Goal: Task Accomplishment & Management: Use online tool/utility

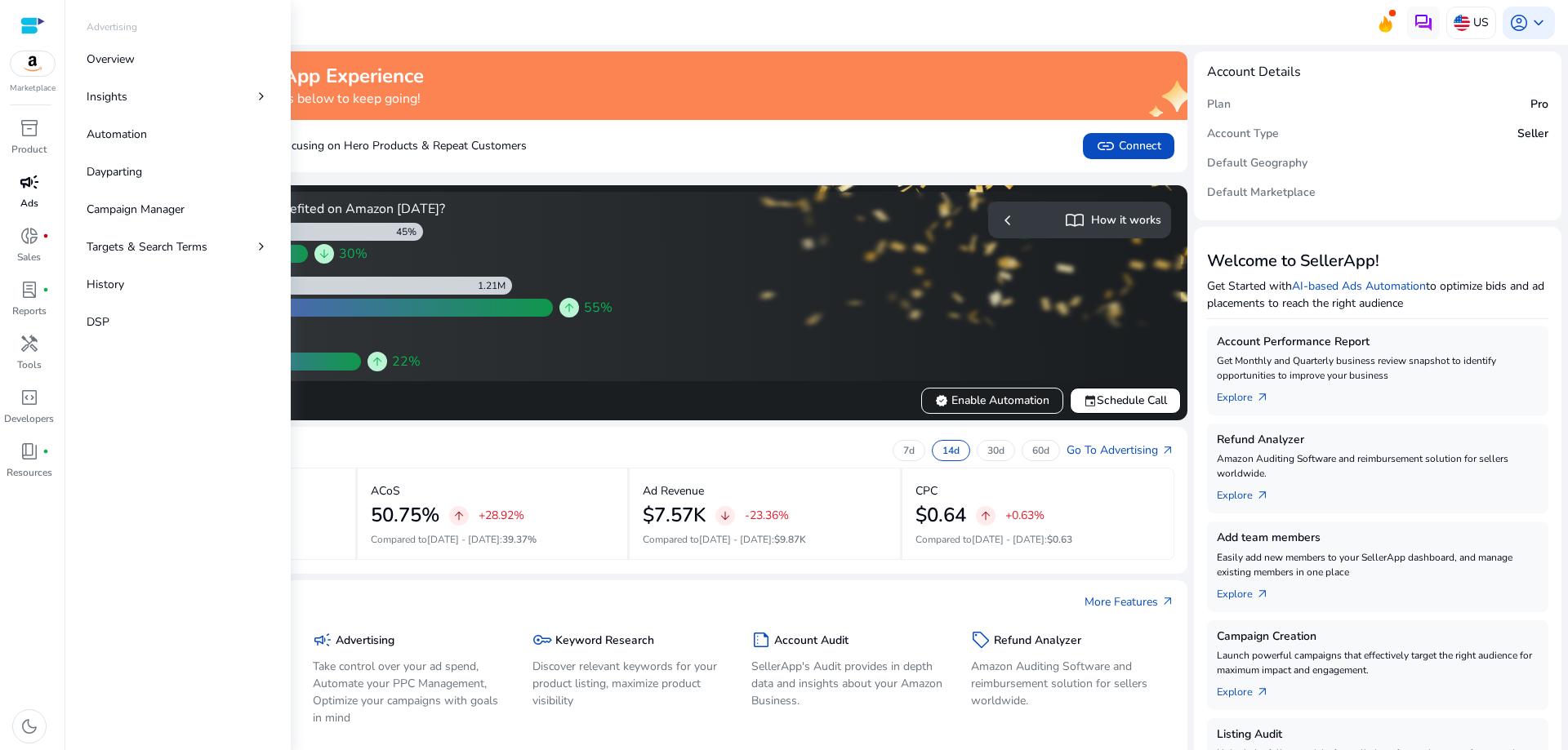
click at [29, 181] on span "campaign" at bounding box center [29, 182] width 19 height 19
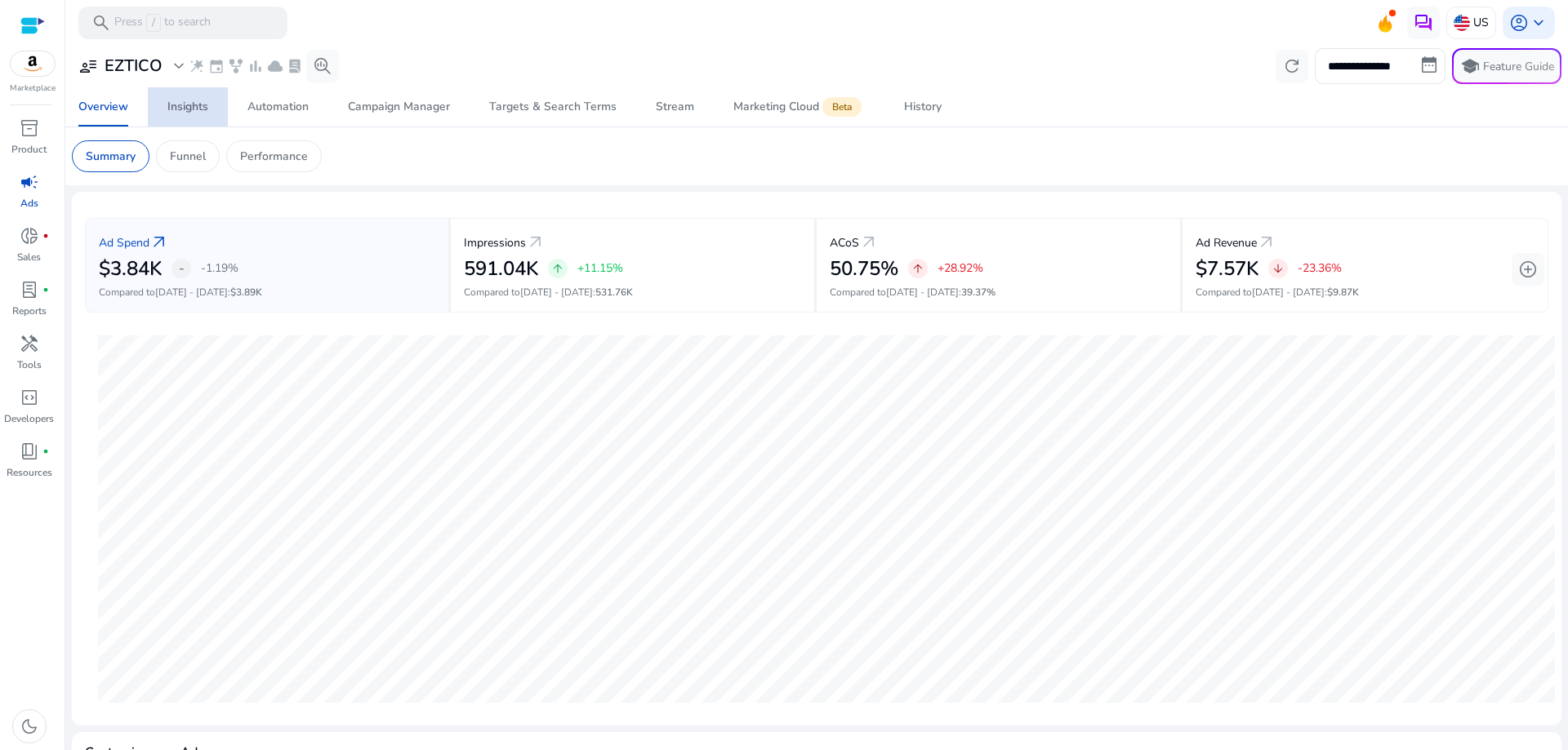
click at [185, 106] on div "Insights" at bounding box center [188, 107] width 41 height 12
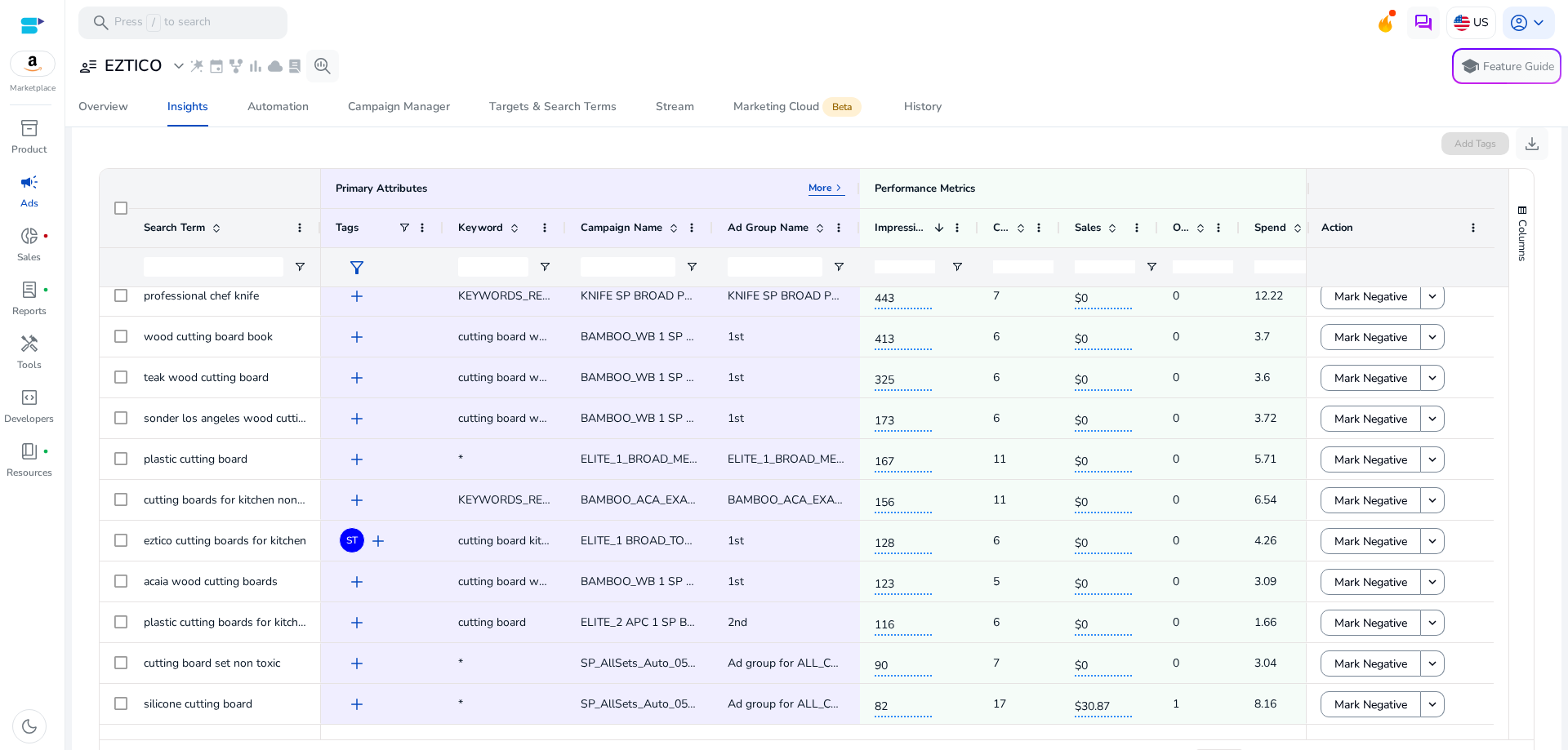
drag, startPoint x: 1005, startPoint y: 727, endPoint x: 1053, endPoint y: 731, distance: 48.2
click at [1096, 731] on div at bounding box center [1002, 732] width 1364 height 15
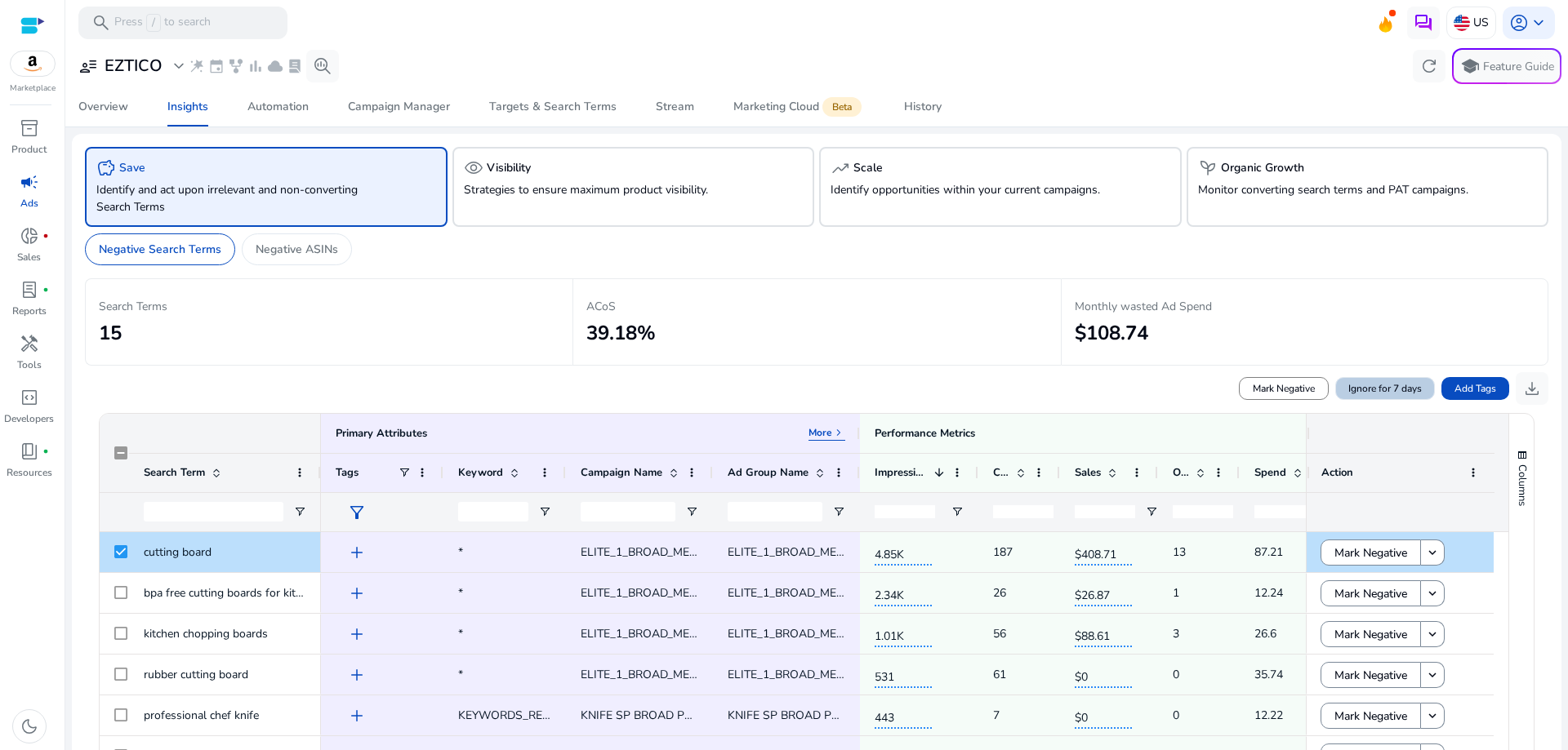
click at [1387, 386] on span "Ignore for 7 days" at bounding box center [1385, 388] width 74 height 15
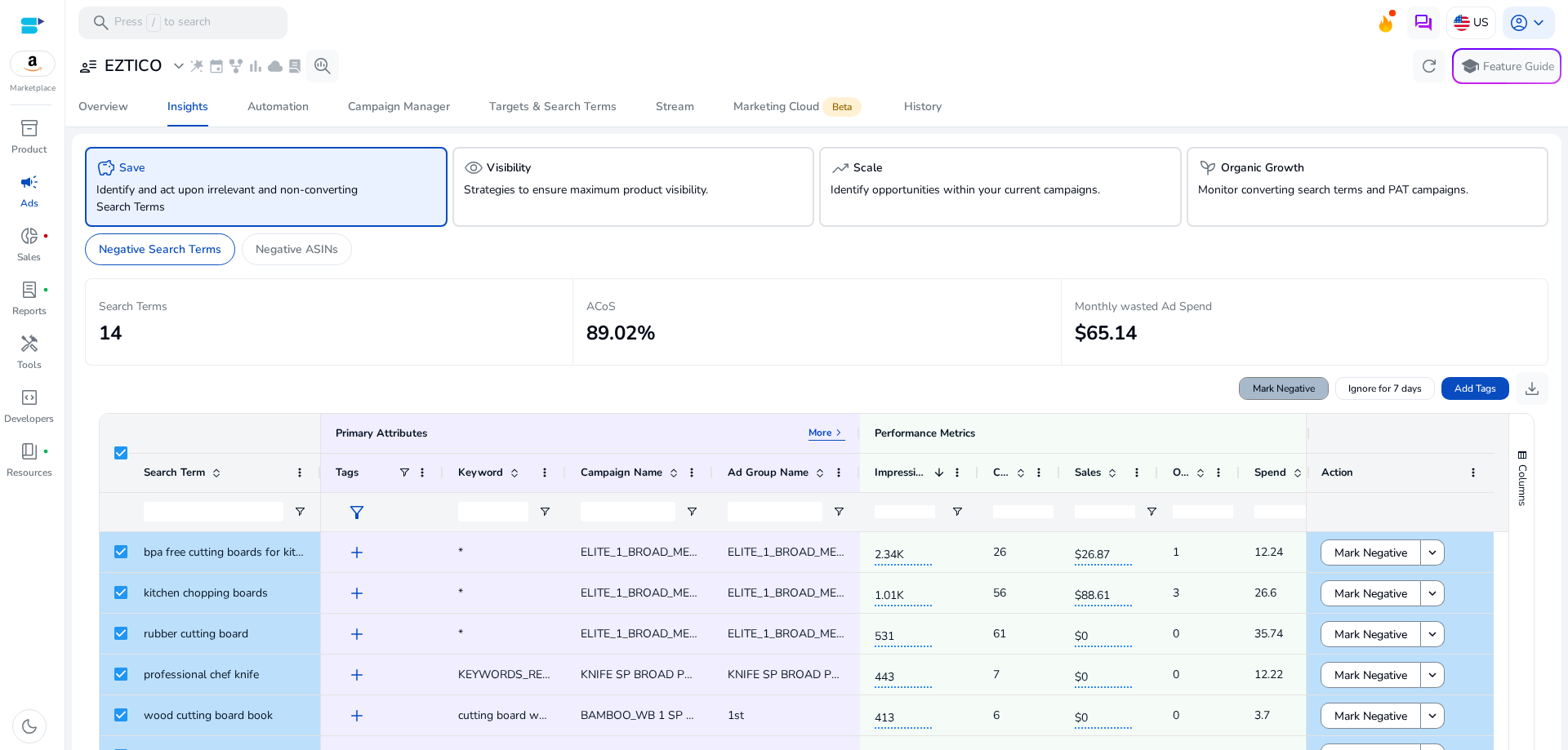
click at [1292, 392] on span "Mark Negative" at bounding box center [1283, 388] width 62 height 15
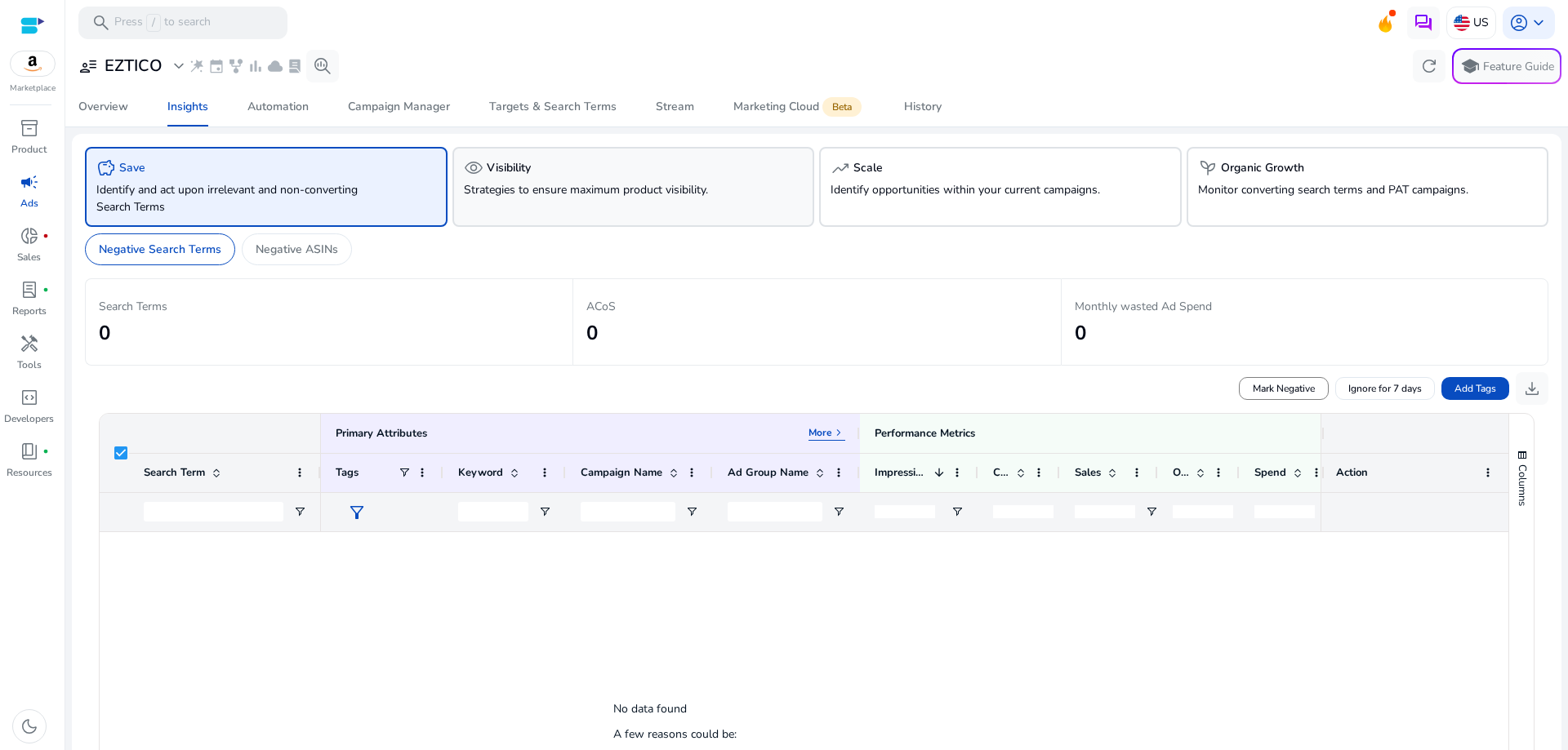
click at [542, 179] on div "visibility Visibility Strategies to ensure maximum product visibility." at bounding box center [633, 187] width 363 height 80
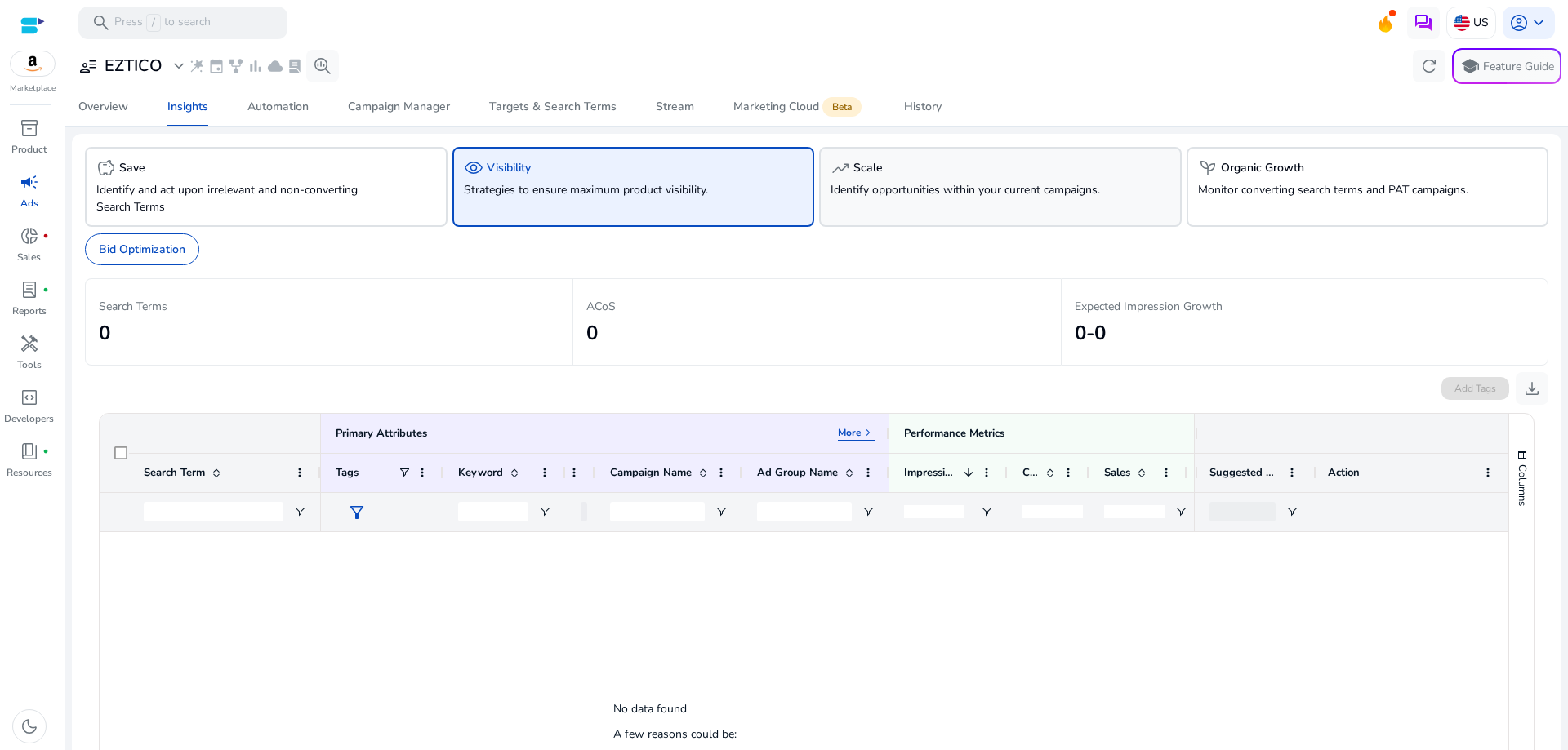
click at [951, 196] on p "Identify opportunities within your current campaigns." at bounding box center [972, 190] width 283 height 17
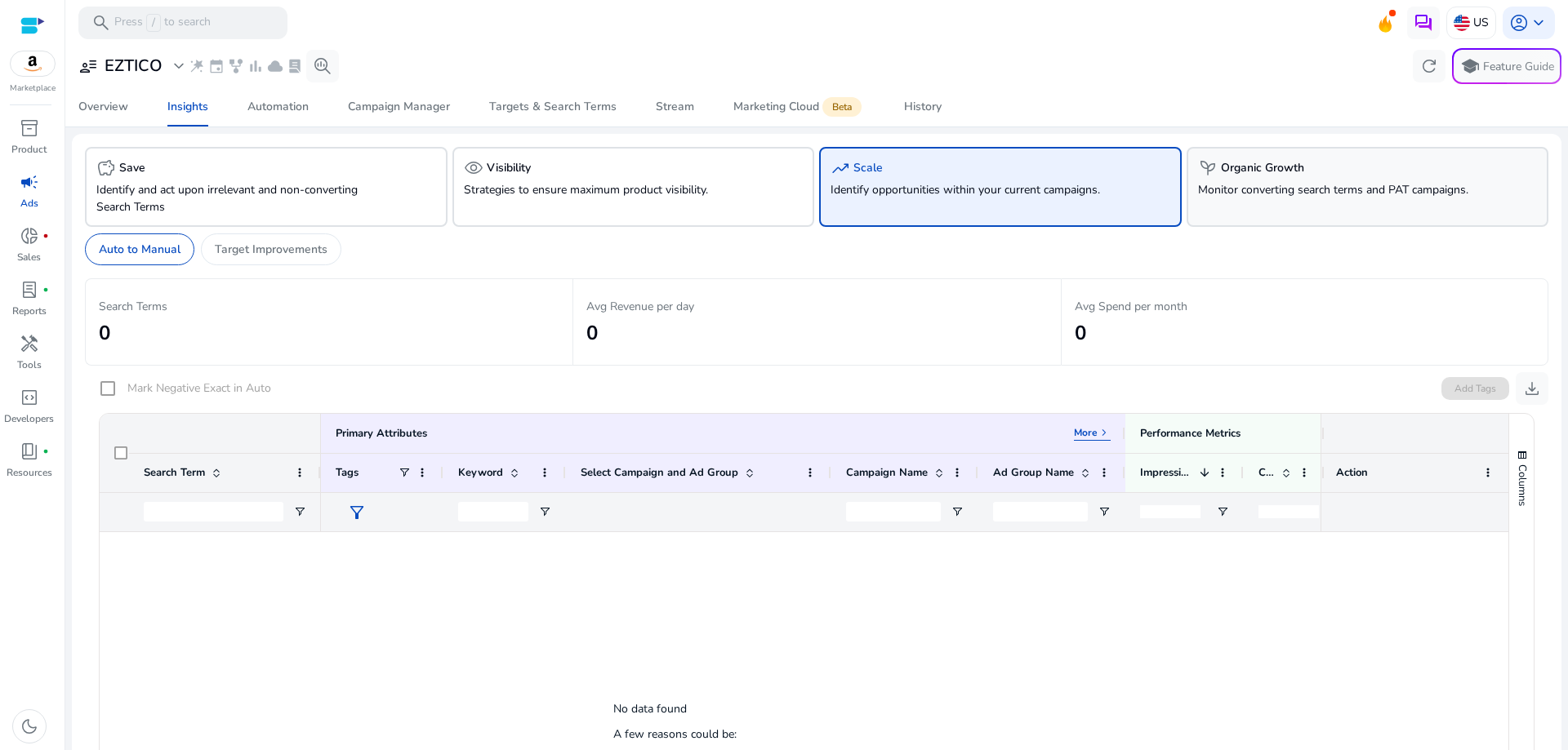
click at [1219, 185] on p "Monitor converting search terms and PAT campaigns." at bounding box center [1339, 190] width 283 height 17
